Goal: Task Accomplishment & Management: Manage account settings

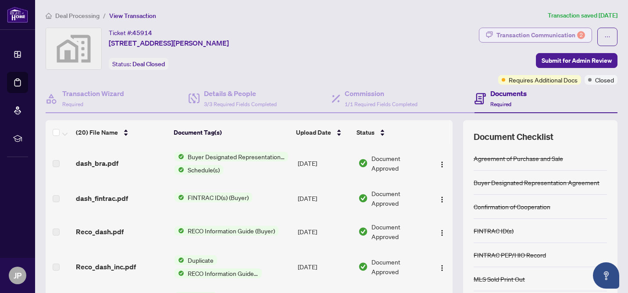
click at [523, 36] on div "Transaction Communication 2" at bounding box center [540, 35] width 89 height 14
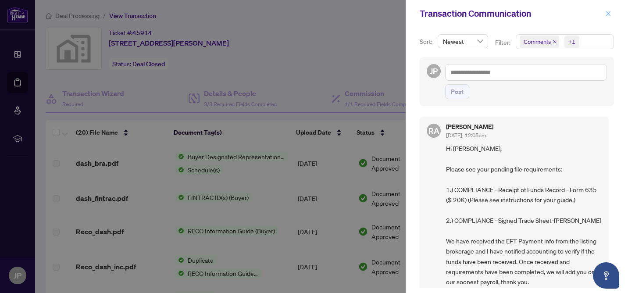
click at [607, 15] on icon "close" at bounding box center [608, 14] width 6 height 6
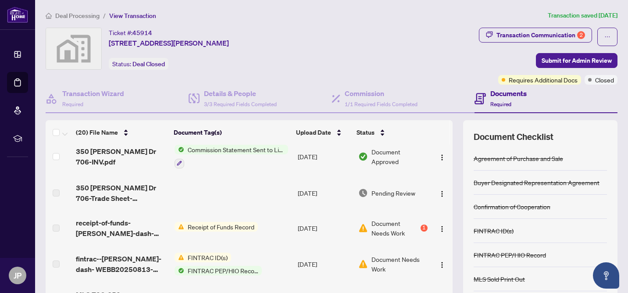
scroll to position [296, 0]
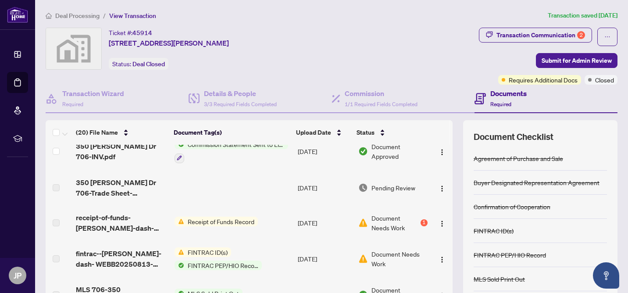
click at [135, 15] on span "View Transaction" at bounding box center [132, 16] width 47 height 8
click at [137, 16] on span "View Transaction" at bounding box center [132, 16] width 47 height 8
click at [87, 14] on span "Deal Processing" at bounding box center [77, 16] width 44 height 8
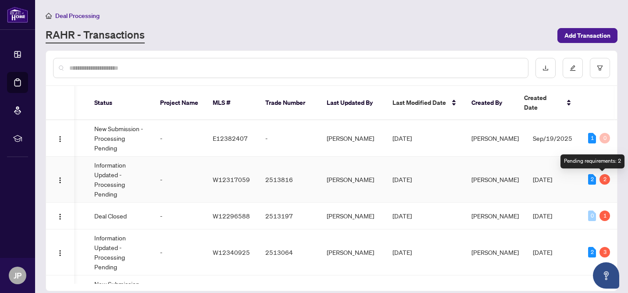
click at [602, 180] on div "2" at bounding box center [604, 179] width 11 height 11
click at [588, 179] on div "2" at bounding box center [592, 179] width 8 height 11
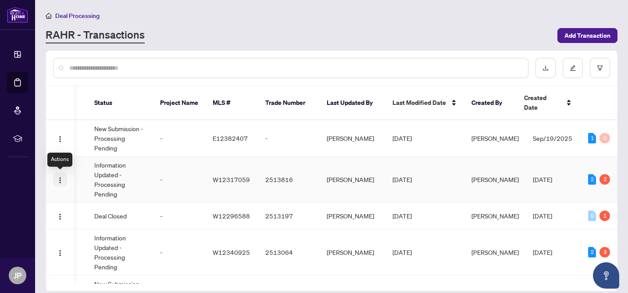
click at [62, 178] on img "button" at bounding box center [60, 180] width 7 height 7
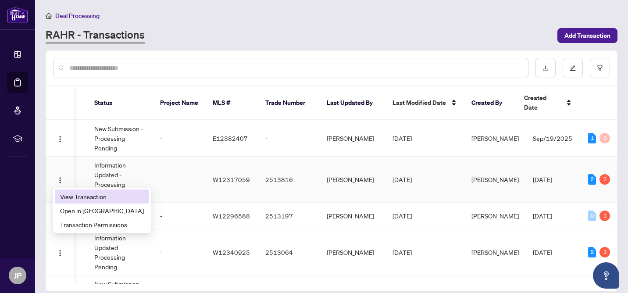
click at [78, 194] on span "View Transaction" at bounding box center [102, 197] width 84 height 10
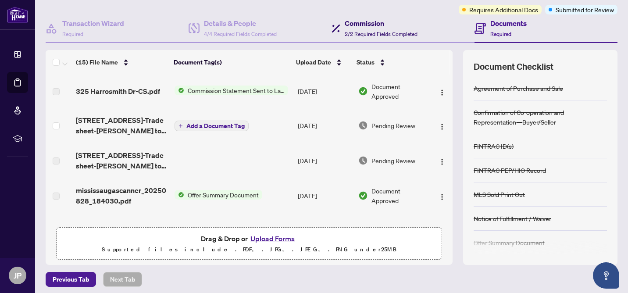
click at [373, 21] on h4 "Commission" at bounding box center [381, 23] width 73 height 11
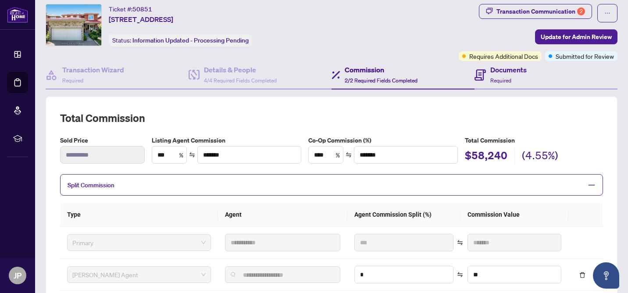
scroll to position [21, 0]
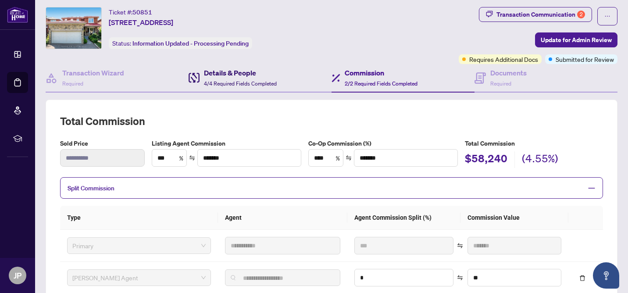
click at [250, 74] on h4 "Details & People" at bounding box center [240, 73] width 73 height 11
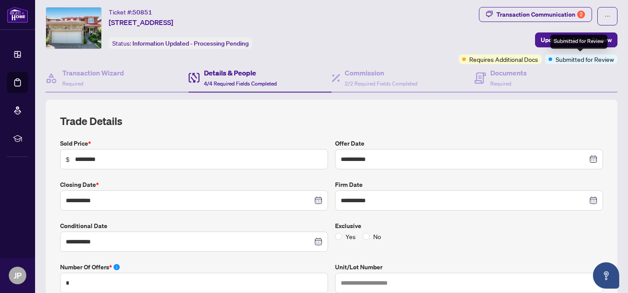
click at [567, 61] on span "Submitted for Review" at bounding box center [585, 59] width 58 height 10
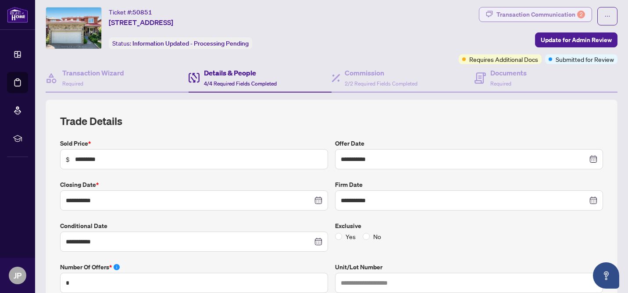
click at [543, 15] on div "Transaction Communication 2" at bounding box center [540, 14] width 89 height 14
type textarea "**********"
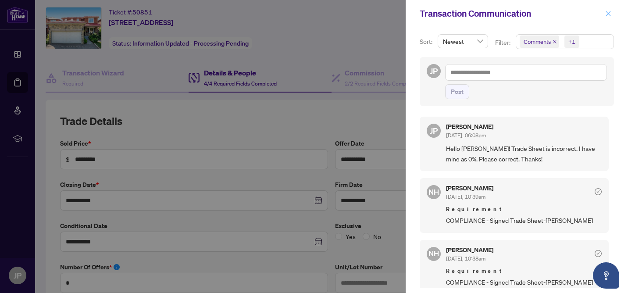
click at [606, 13] on icon "close" at bounding box center [608, 14] width 6 height 6
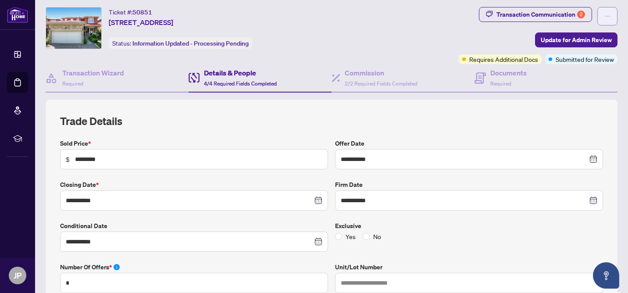
click at [610, 17] on icon "ellipsis" at bounding box center [607, 16] width 6 height 6
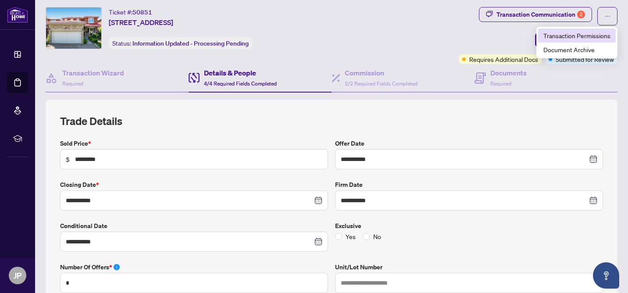
click at [597, 35] on span "Transaction Permissions" at bounding box center [576, 36] width 67 height 10
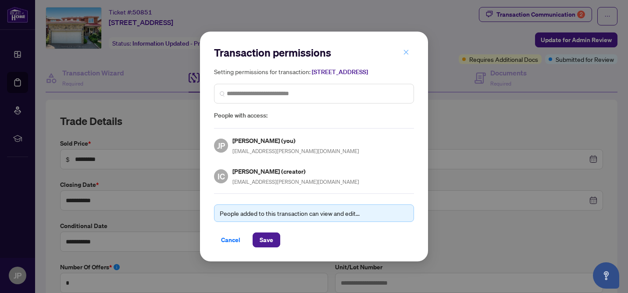
click at [406, 52] on span "button" at bounding box center [406, 52] width 6 height 14
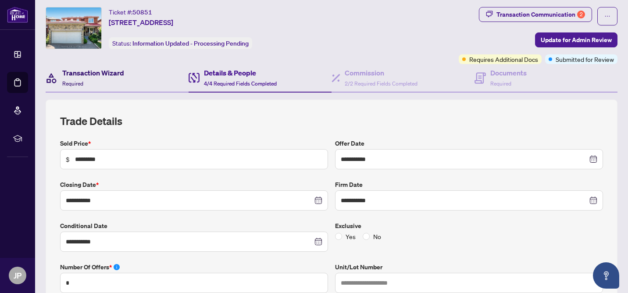
click at [95, 75] on h4 "Transaction Wizard" at bounding box center [93, 73] width 62 height 11
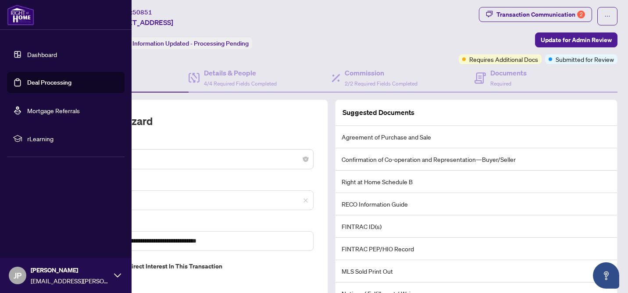
click at [31, 80] on link "Deal Processing" at bounding box center [49, 82] width 44 height 8
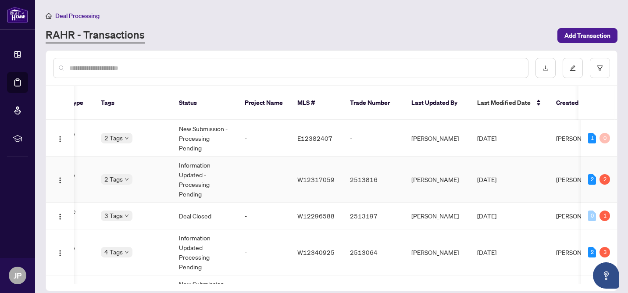
scroll to position [0, 207]
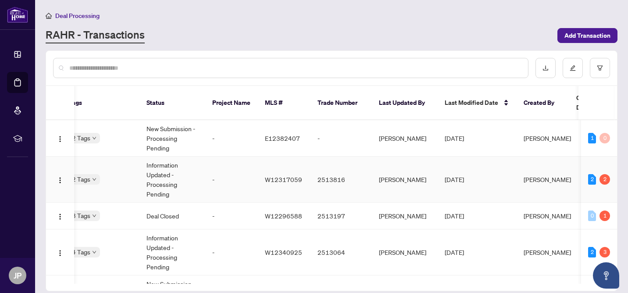
click at [399, 178] on td "[PERSON_NAME]" at bounding box center [405, 180] width 66 height 46
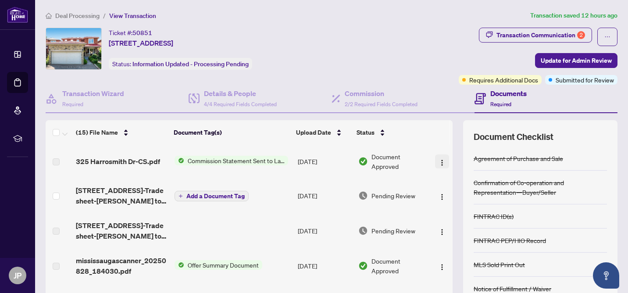
click at [440, 160] on img "button" at bounding box center [441, 162] width 7 height 7
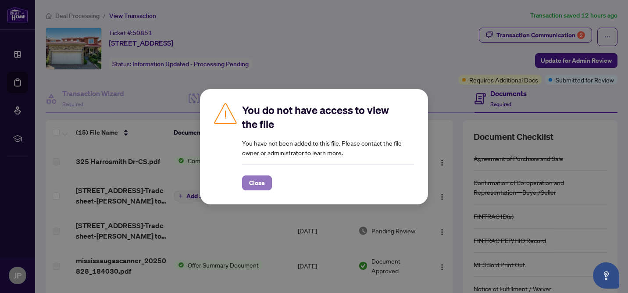
click at [251, 181] on span "Close" at bounding box center [257, 183] width 16 height 14
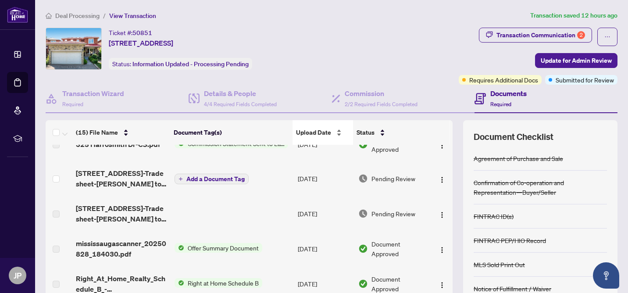
click at [339, 133] on div "Upload Date" at bounding box center [322, 133] width 53 height 10
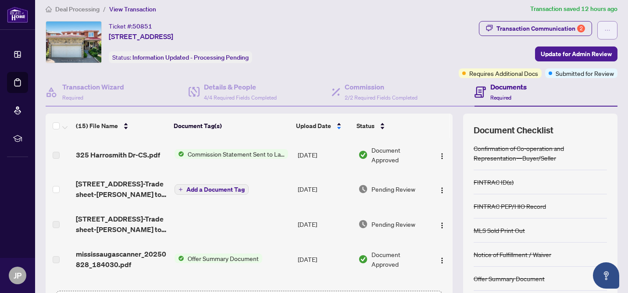
click at [603, 32] on button "button" at bounding box center [607, 30] width 20 height 18
click at [471, 46] on div "Transaction Communication 2 Update for Admin Review Requires Additional Docs Su…" at bounding box center [538, 49] width 159 height 57
